Goal: Task Accomplishment & Management: Manage account settings

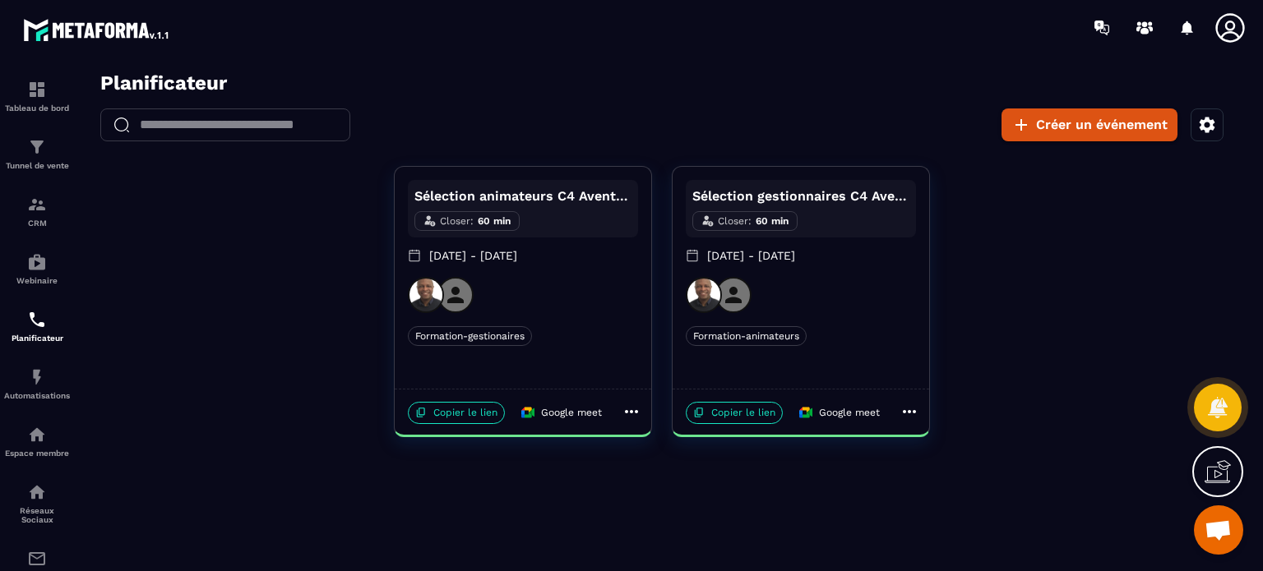
scroll to position [2025, 0]
click at [1223, 530] on span "Ouvrir le chat" at bounding box center [1217, 531] width 27 height 23
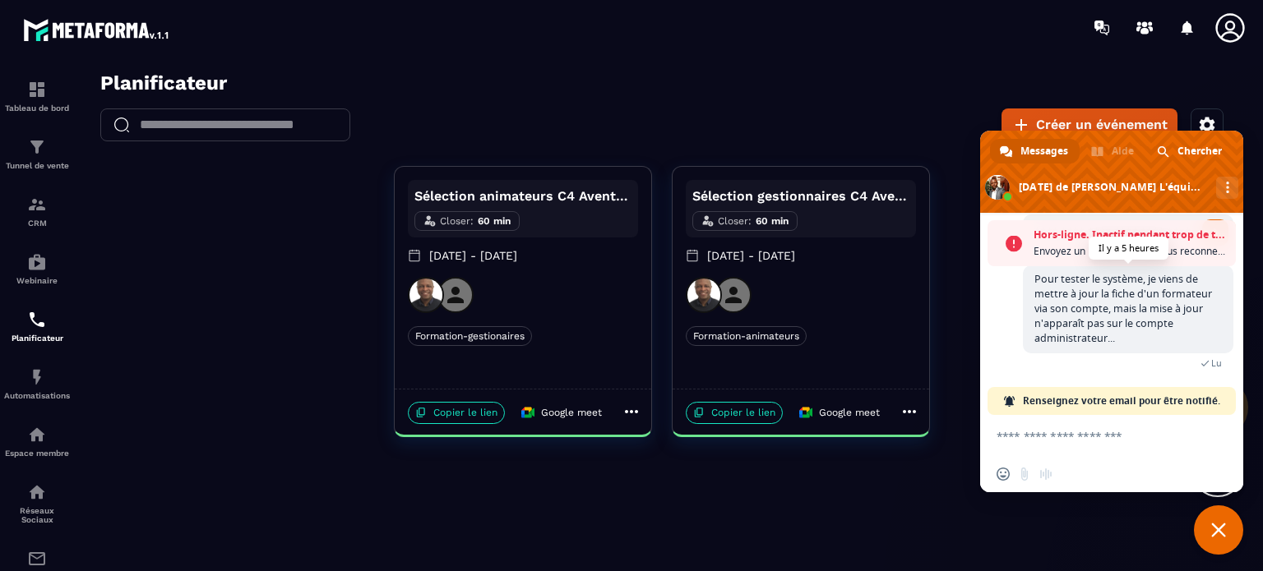
scroll to position [1881, 0]
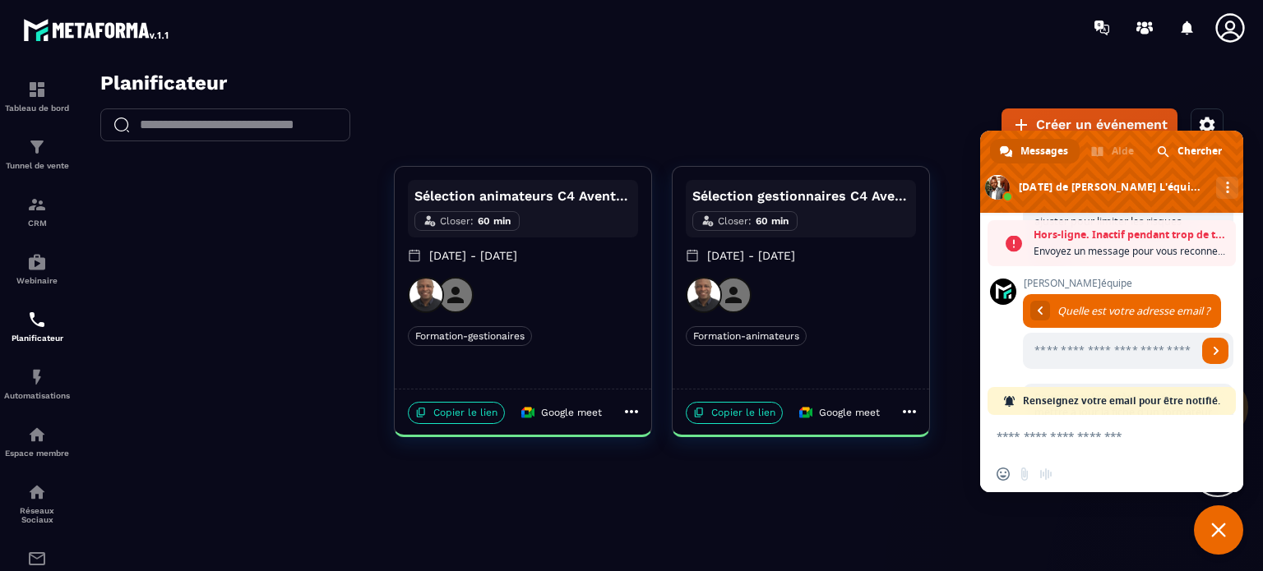
click at [1230, 29] on icon at bounding box center [1229, 27] width 29 height 29
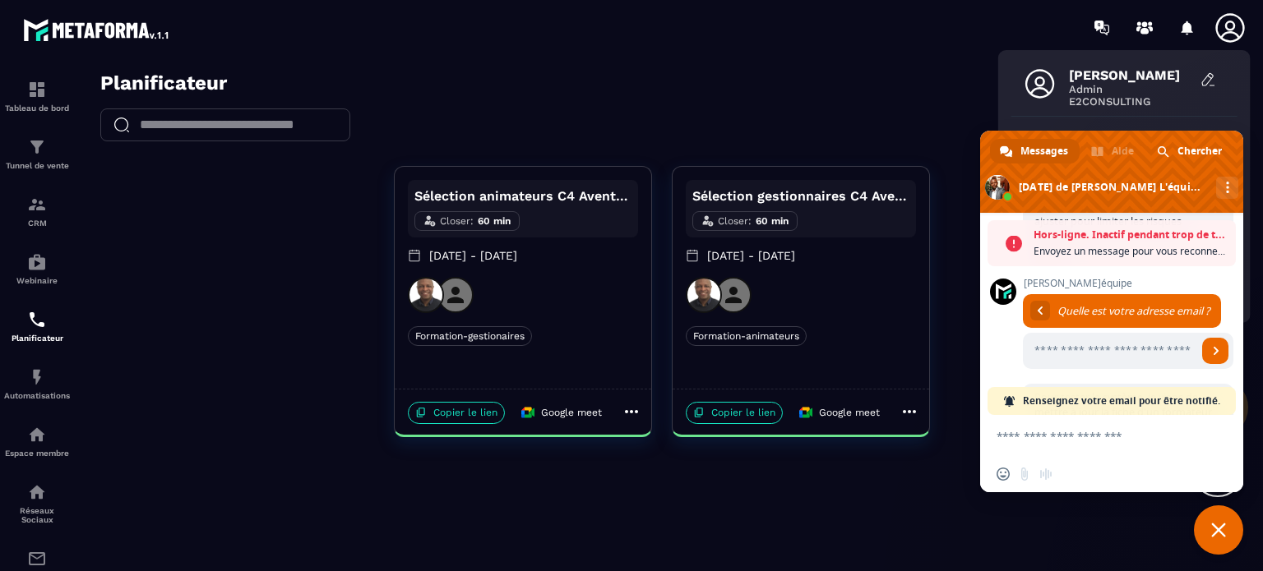
click at [1232, 29] on icon at bounding box center [1229, 27] width 29 height 29
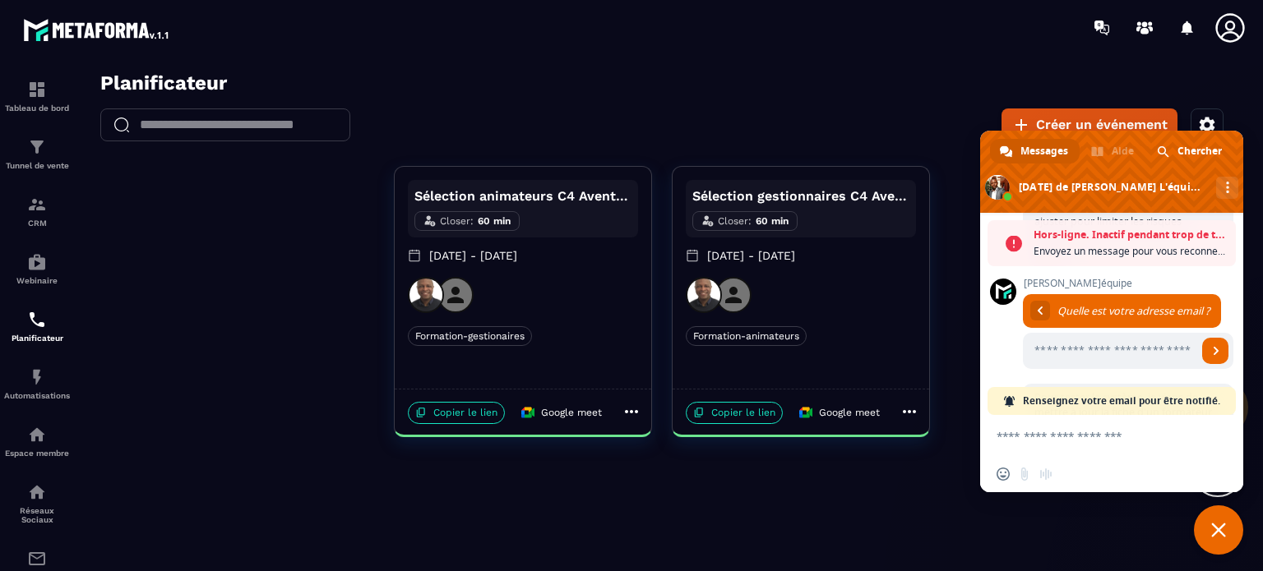
click at [1232, 29] on icon at bounding box center [1229, 27] width 29 height 29
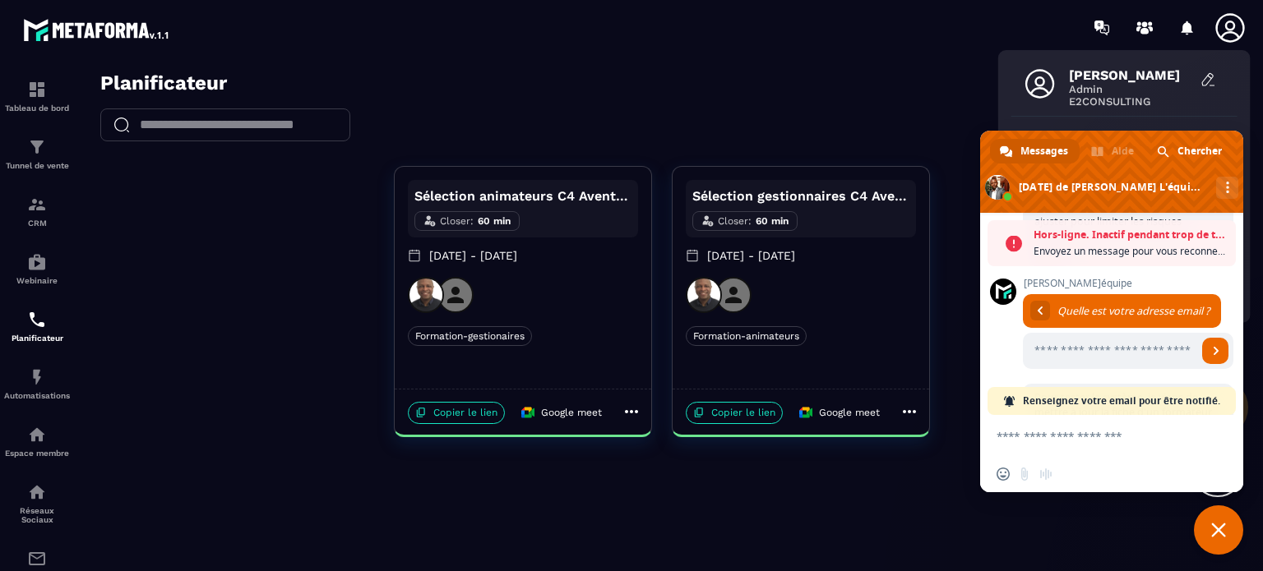
click at [1216, 529] on span "Fermer le chat" at bounding box center [1218, 530] width 15 height 15
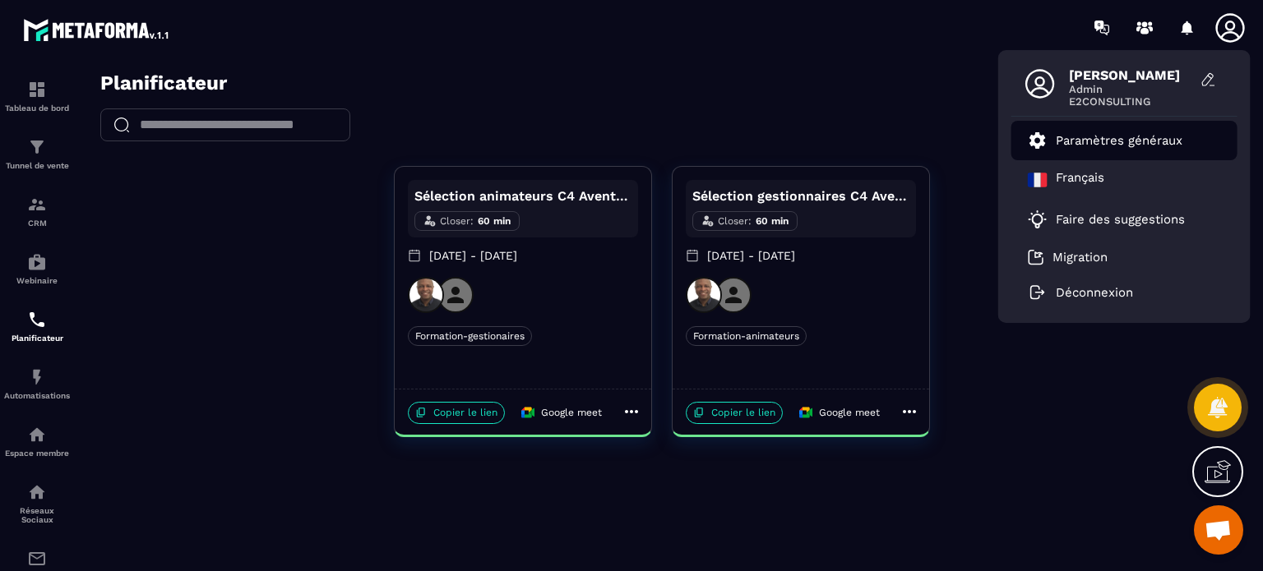
click at [1133, 137] on p "Paramètres généraux" at bounding box center [1119, 140] width 127 height 15
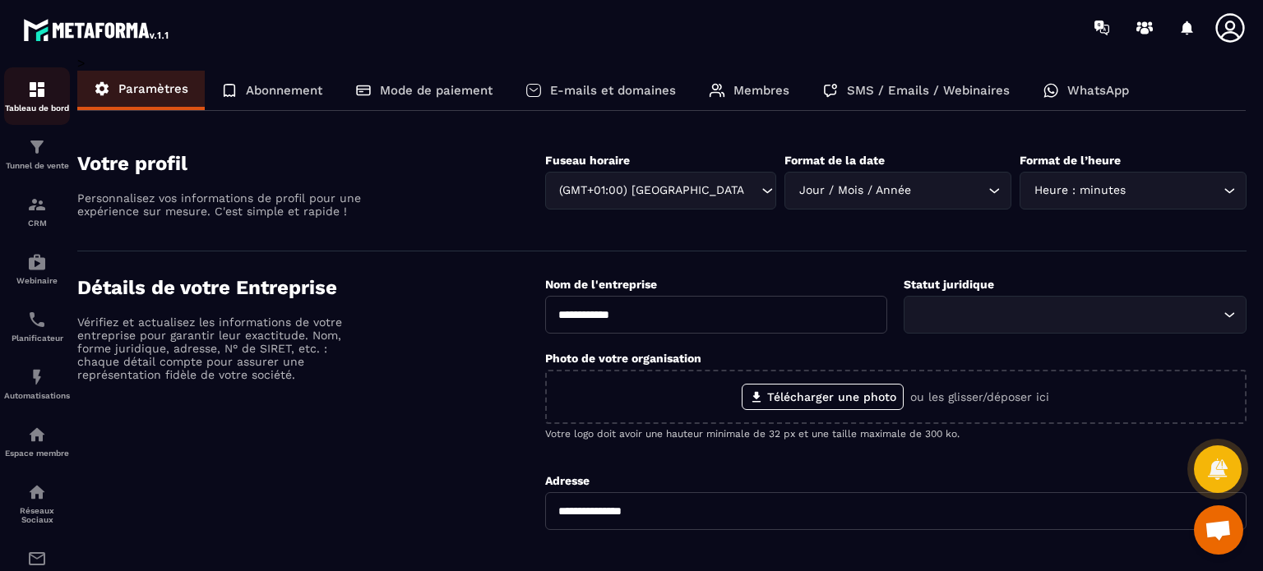
click at [46, 95] on img at bounding box center [37, 90] width 20 height 20
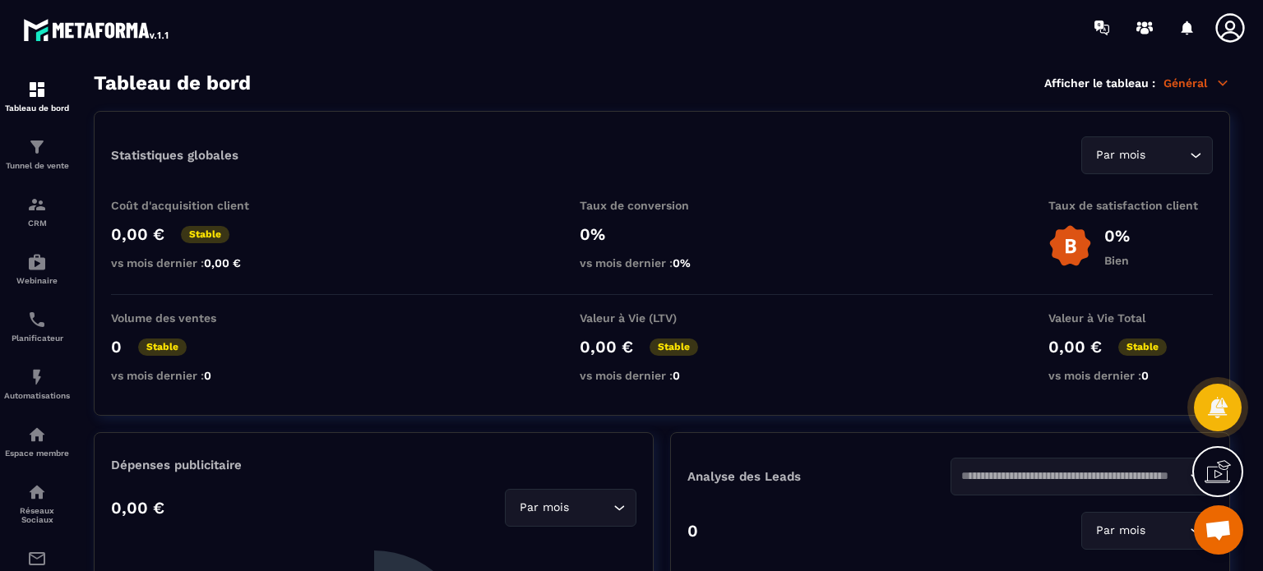
click at [1226, 32] on icon at bounding box center [1229, 27] width 29 height 29
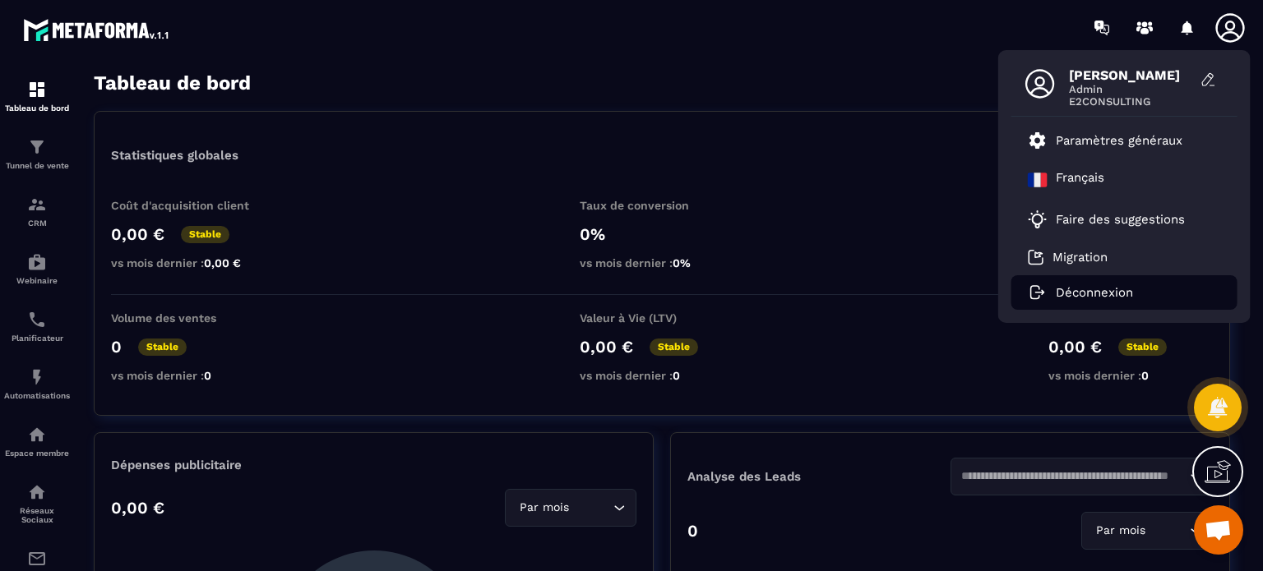
click at [1093, 292] on p "Déconnexion" at bounding box center [1094, 292] width 77 height 15
